Goal: Browse casually: Explore the website without a specific task or goal

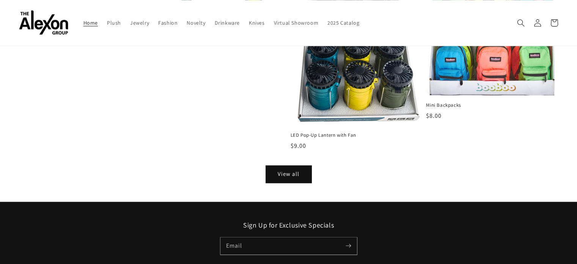
scroll to position [949, 0]
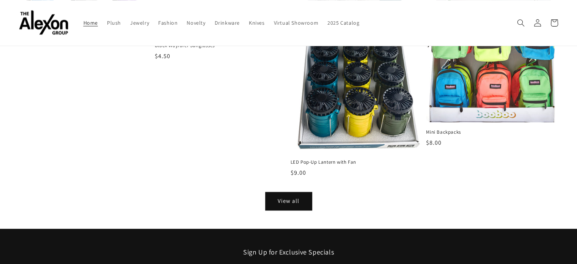
click at [288, 194] on link "View all" at bounding box center [289, 200] width 46 height 17
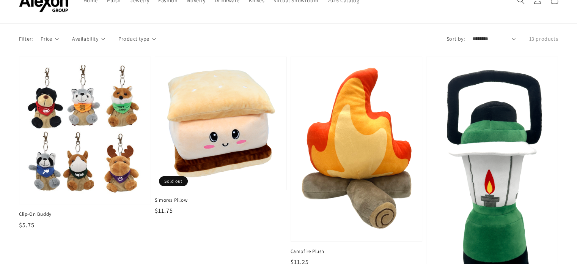
scroll to position [76, 0]
